Goal: Check status: Check status

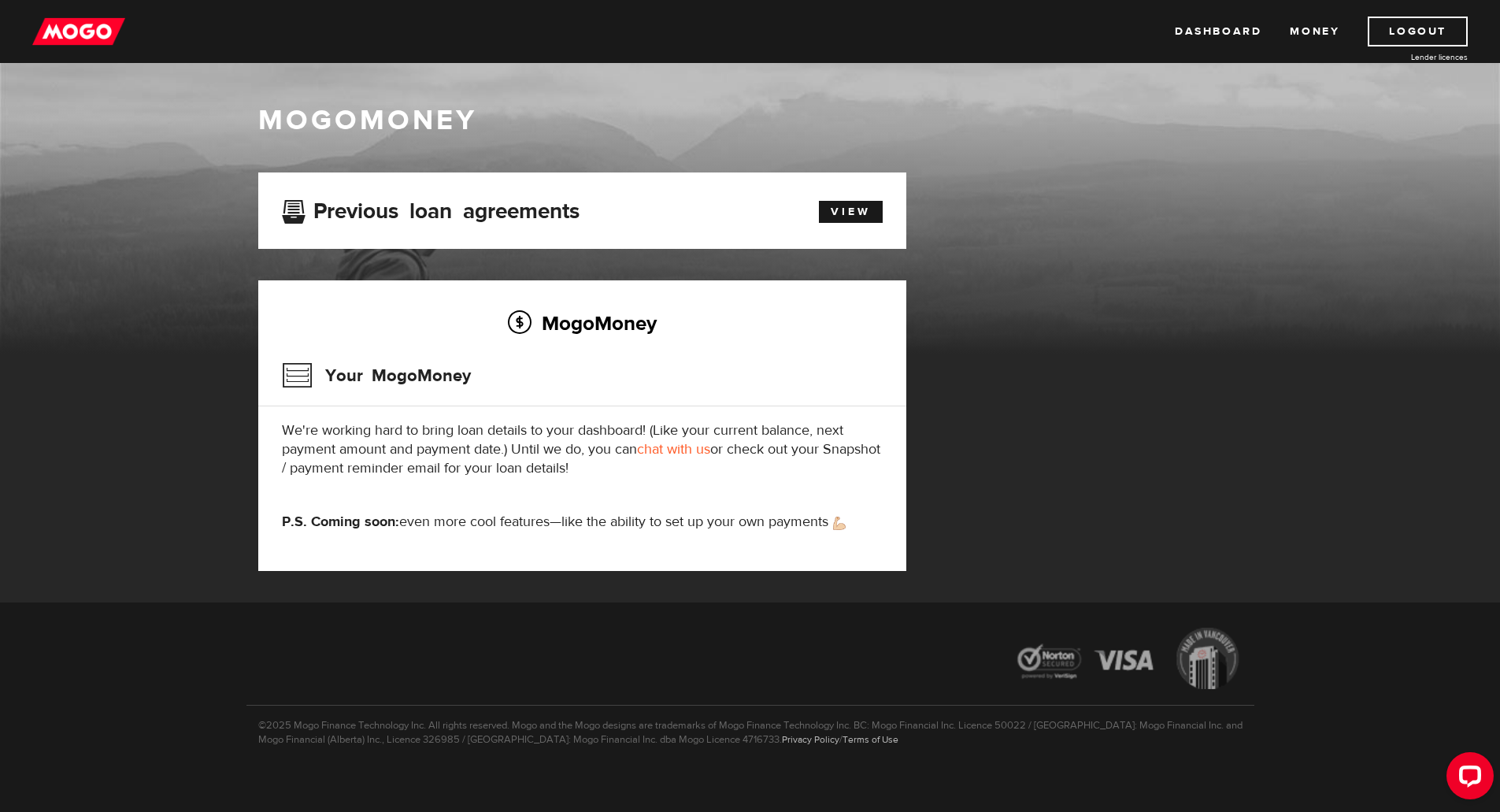
click at [59, 33] on img at bounding box center [78, 31] width 93 height 30
click at [848, 210] on link "View" at bounding box center [850, 211] width 64 height 22
click at [850, 209] on link "View" at bounding box center [850, 211] width 64 height 22
